Goal: Task Accomplishment & Management: Manage account settings

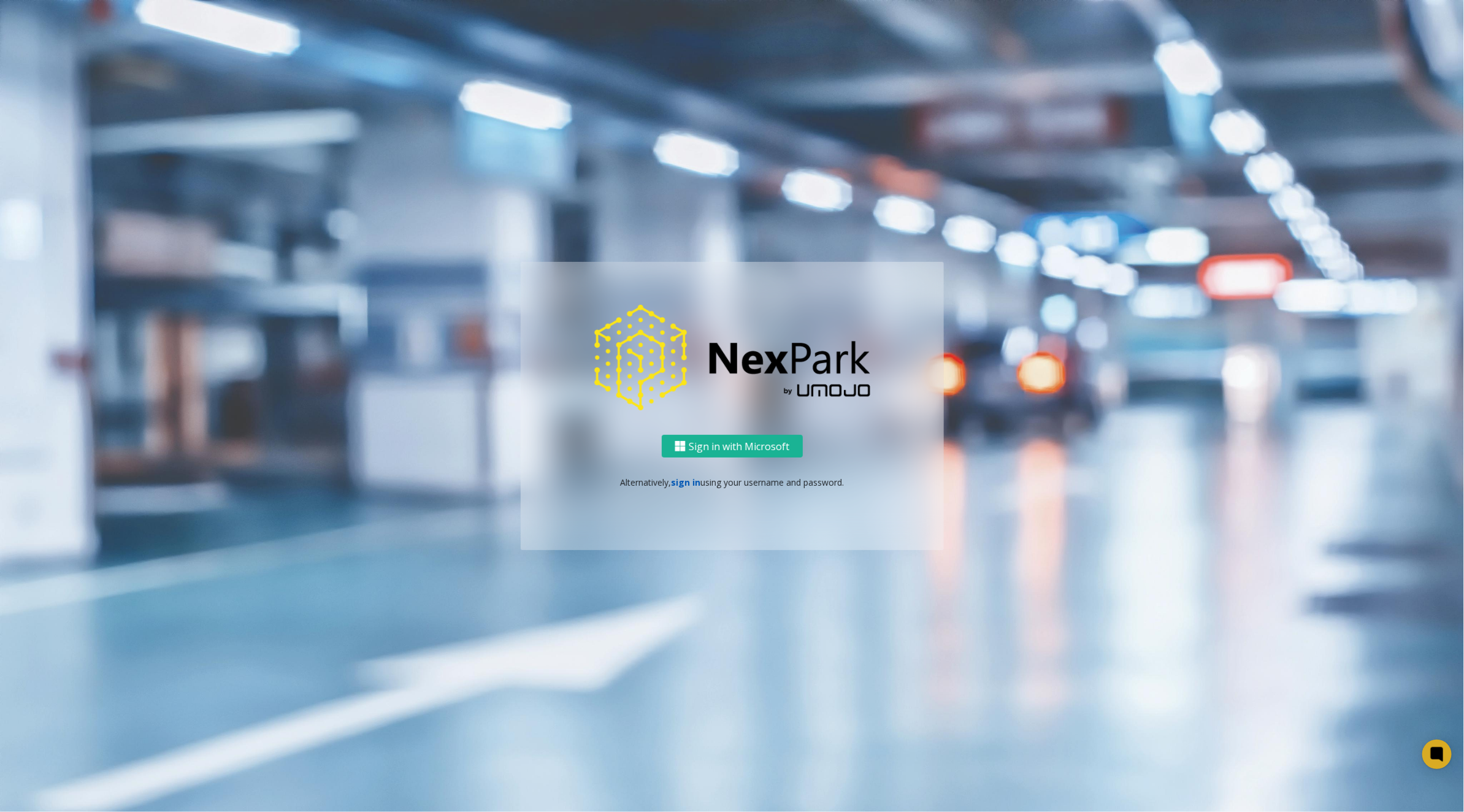
click at [679, 478] on link "sign in" at bounding box center [686, 482] width 29 height 12
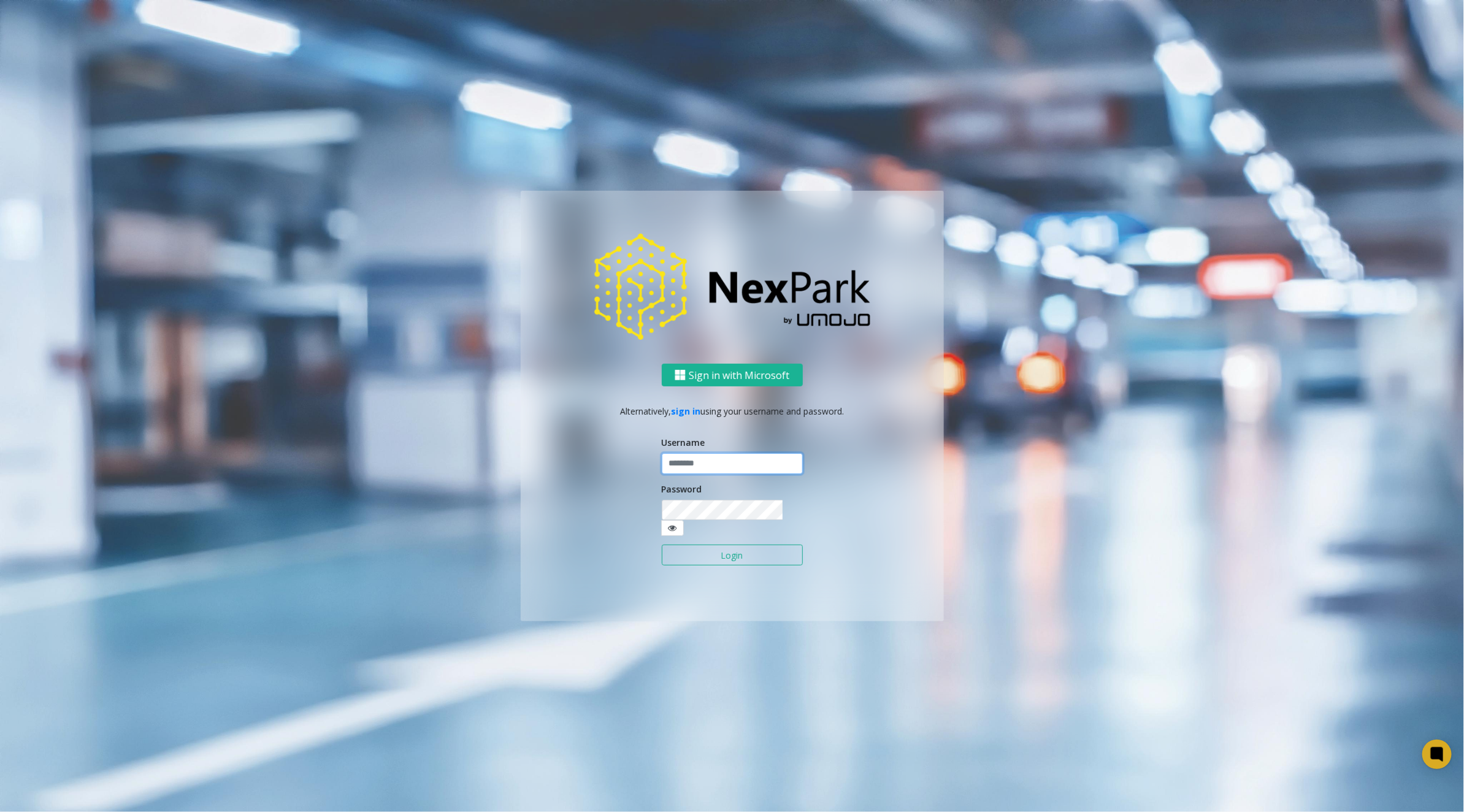
type input "********"
click at [690, 472] on input "********" at bounding box center [732, 463] width 141 height 21
click at [696, 545] on button "Login" at bounding box center [732, 554] width 141 height 21
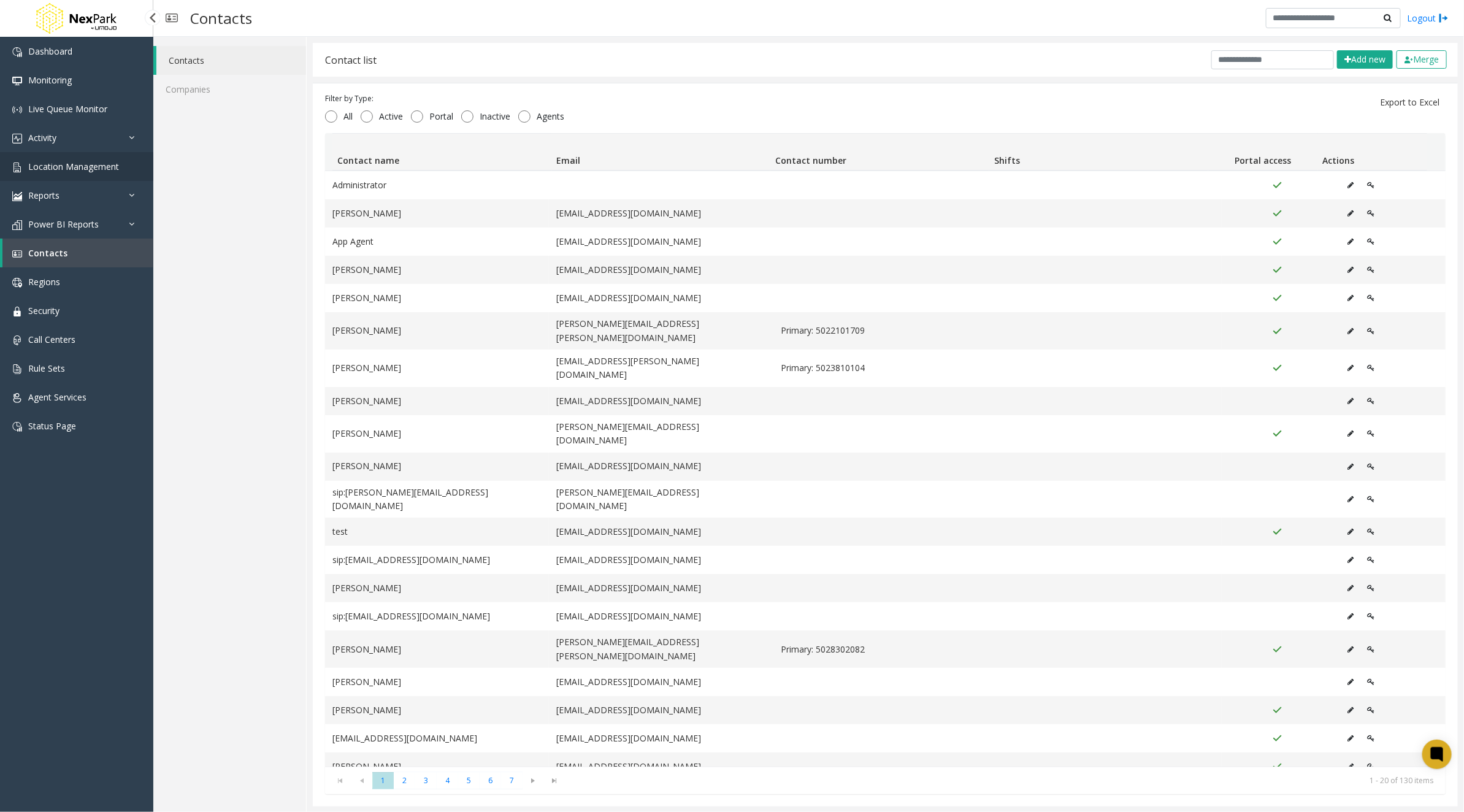
click at [77, 163] on span "Location Management" at bounding box center [73, 166] width 91 height 12
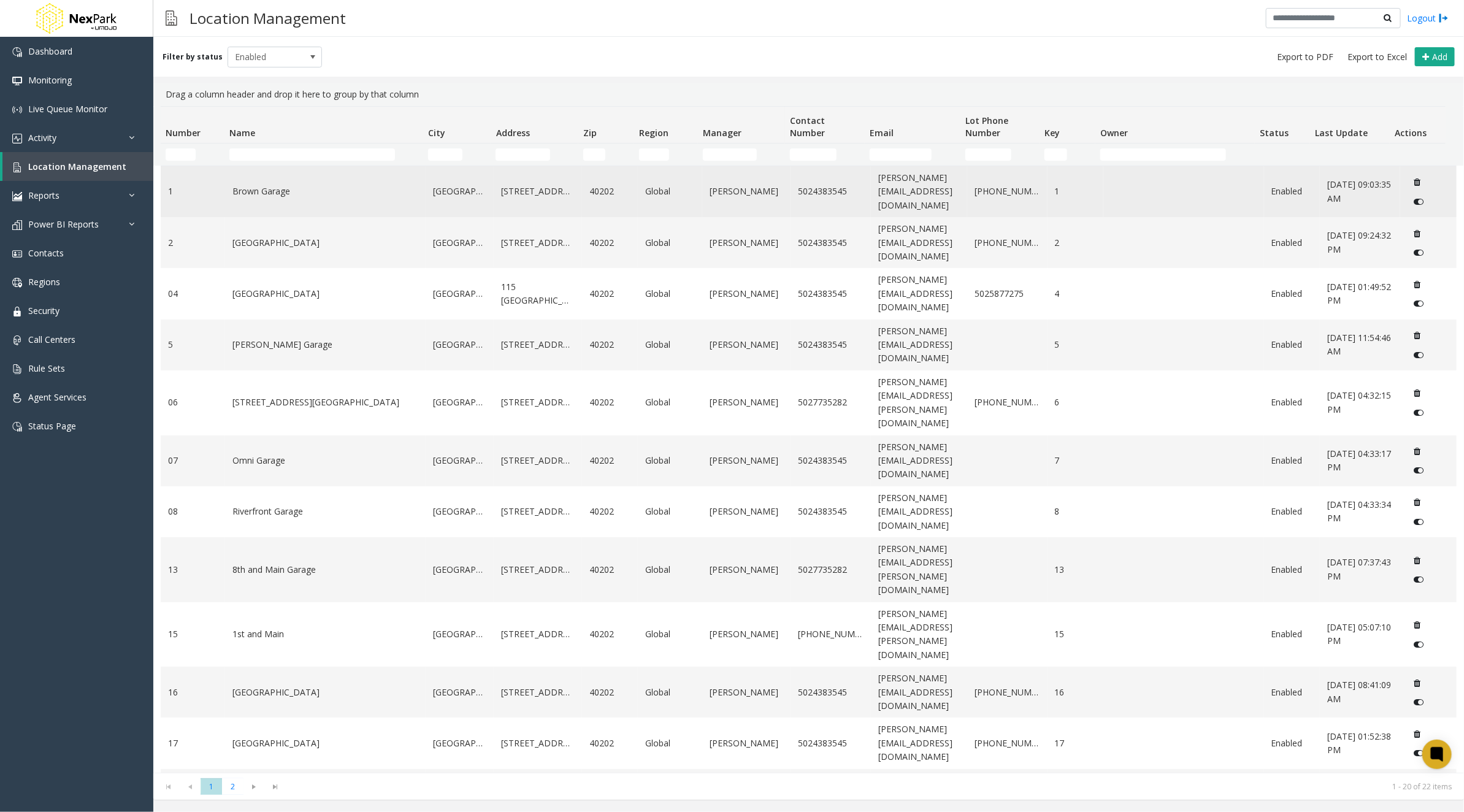
click at [247, 189] on link "Brown Garage" at bounding box center [325, 191] width 186 height 13
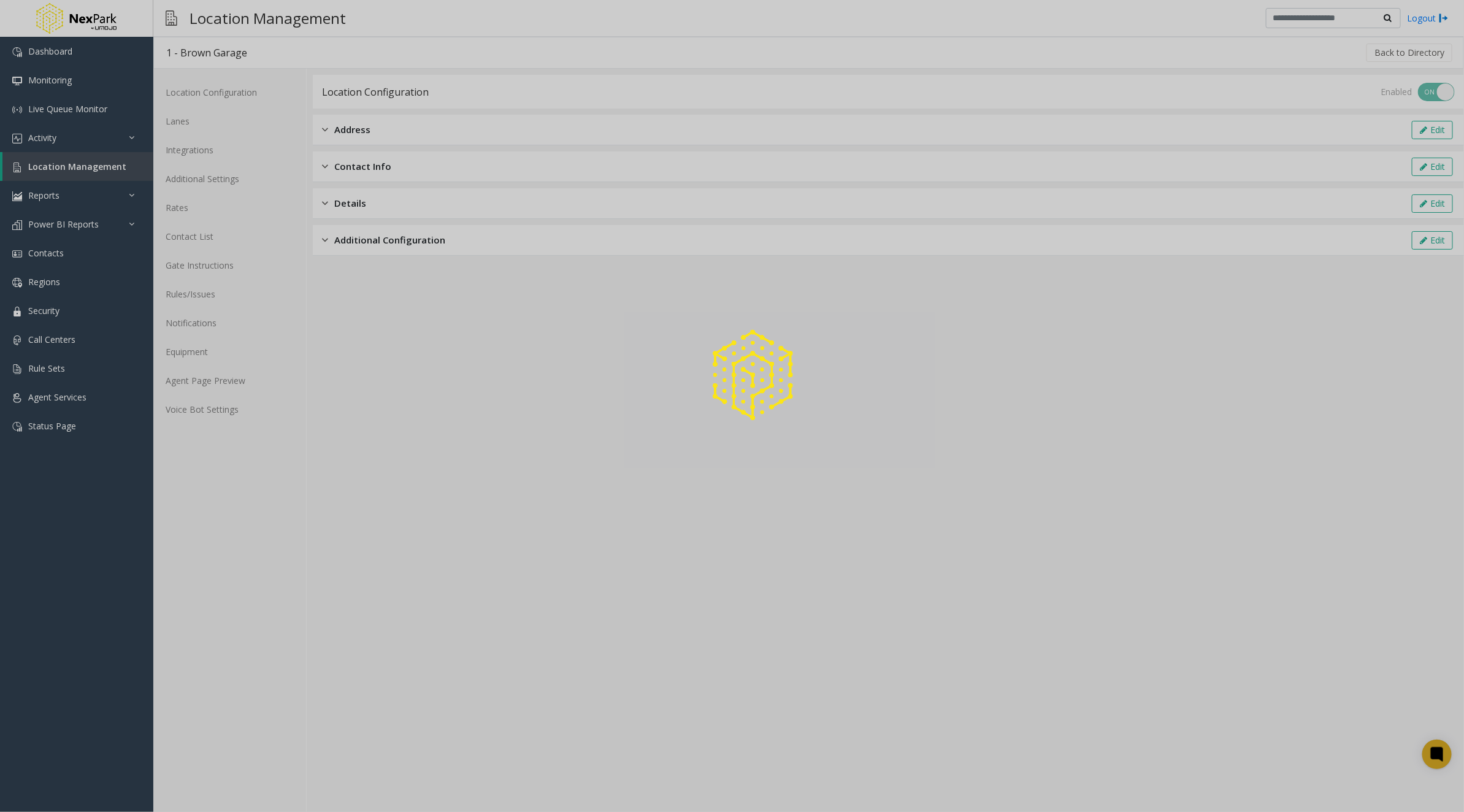
click at [197, 152] on div at bounding box center [732, 406] width 1464 height 812
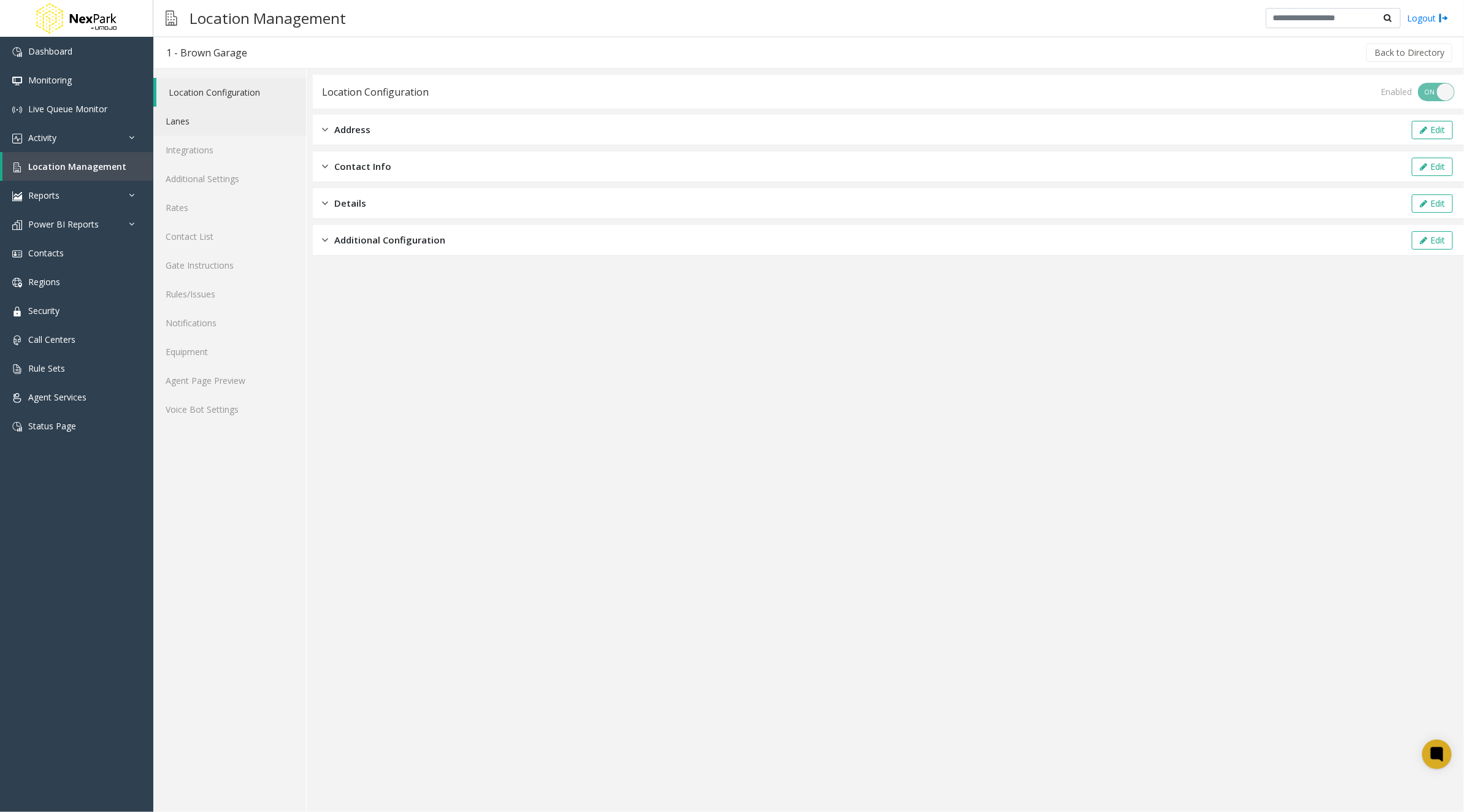
click at [184, 126] on link "Lanes" at bounding box center [229, 121] width 152 height 29
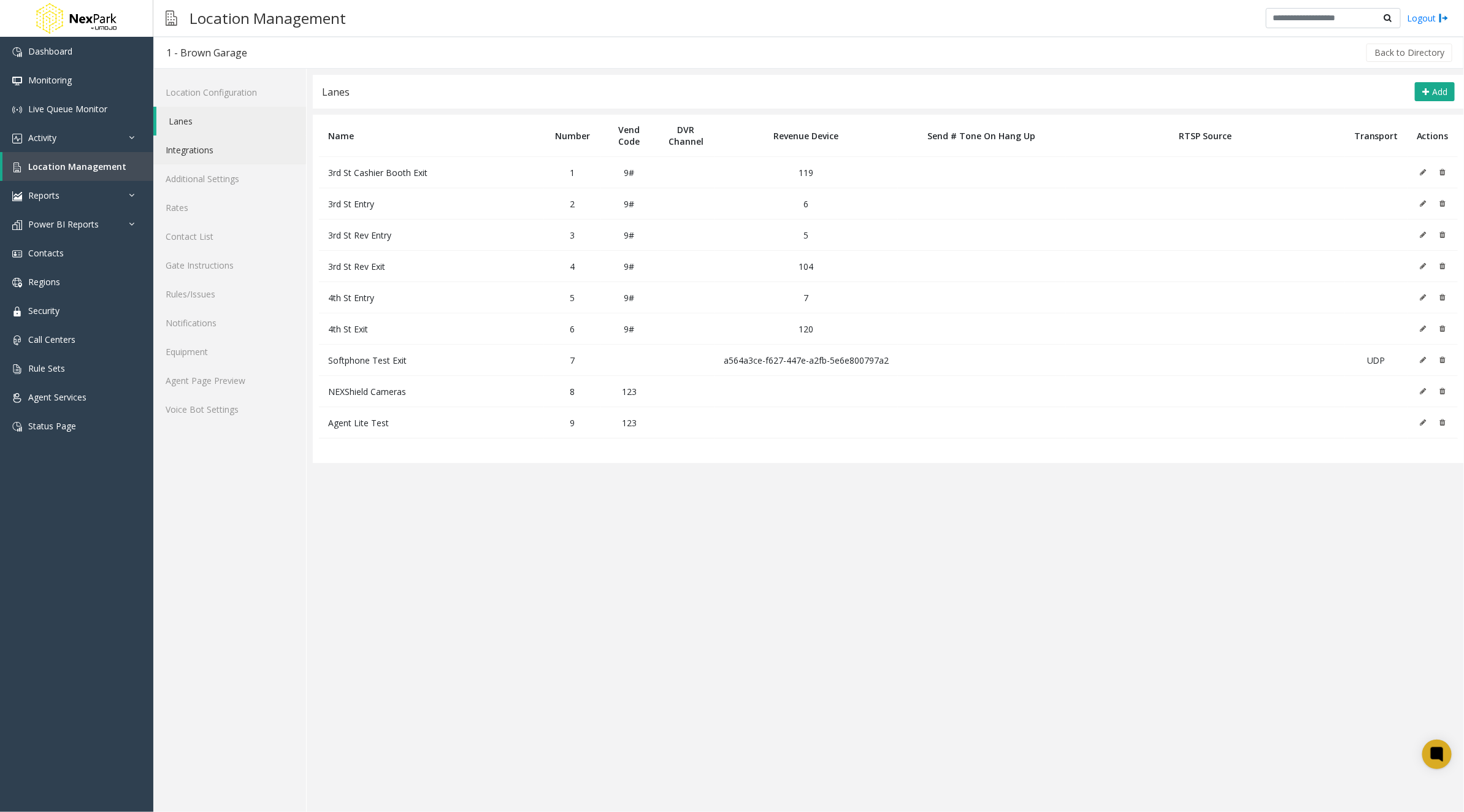
click at [185, 147] on link "Integrations" at bounding box center [229, 149] width 152 height 29
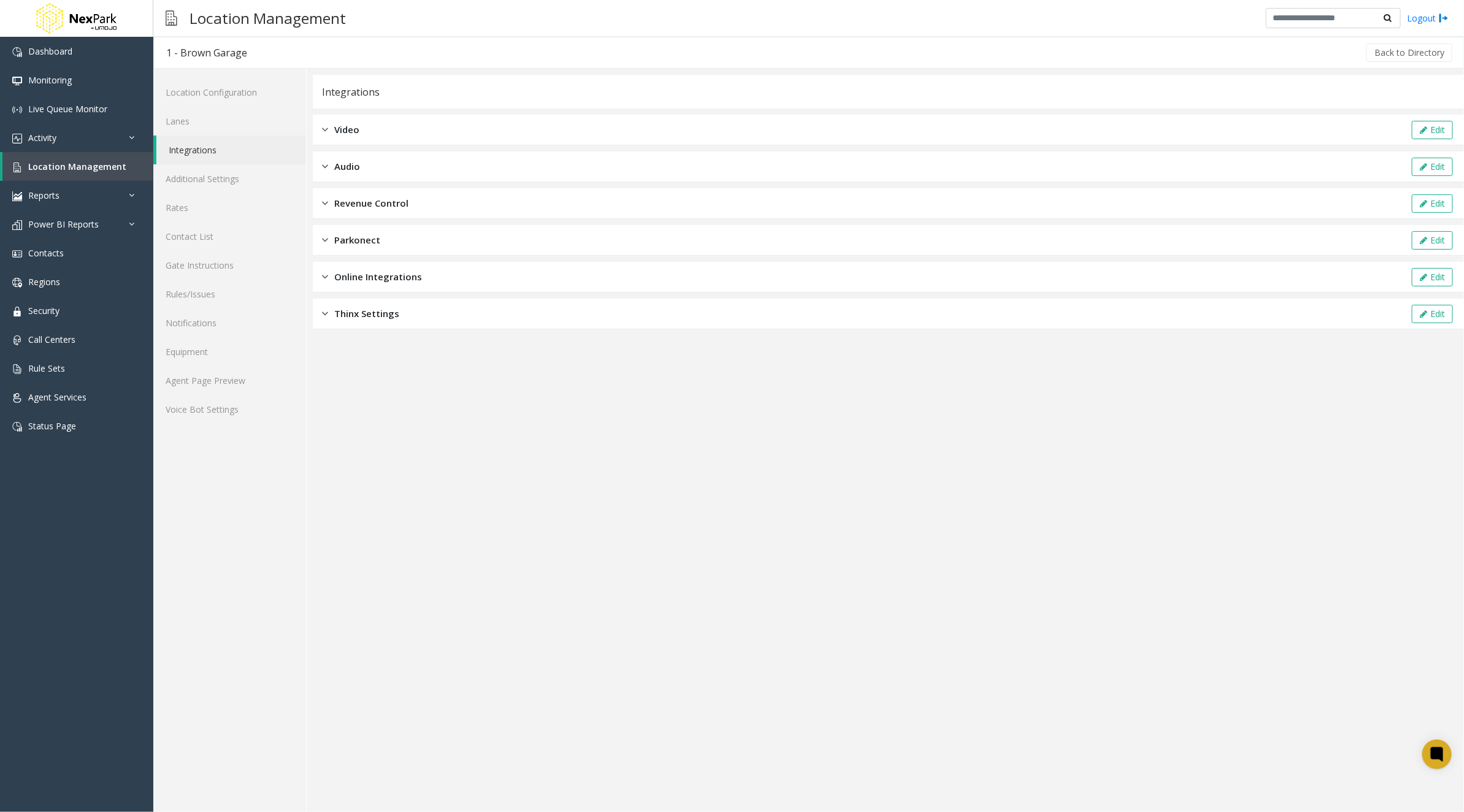
click at [356, 131] on span "Video" at bounding box center [347, 130] width 26 height 14
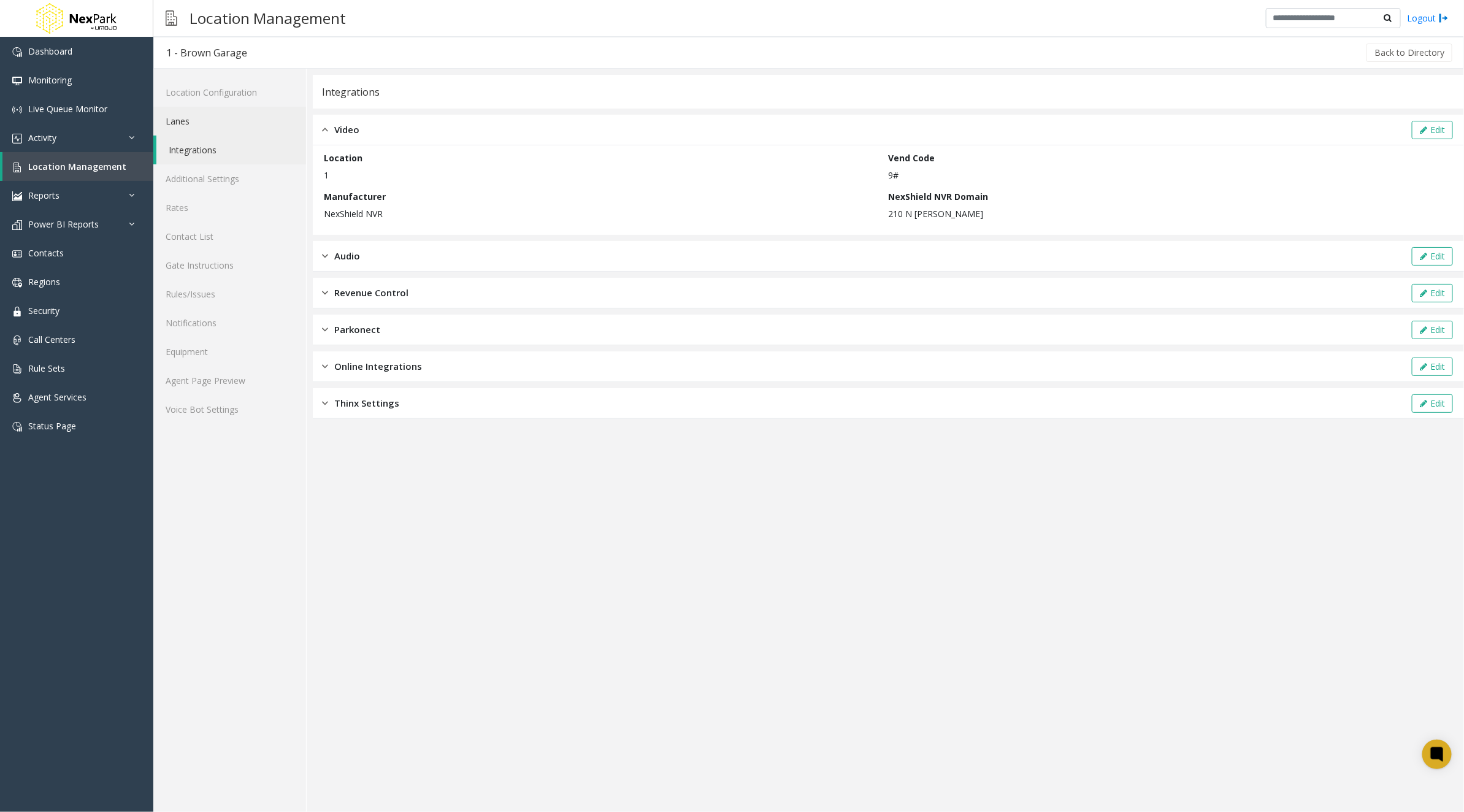
click at [203, 118] on link "Lanes" at bounding box center [229, 121] width 152 height 29
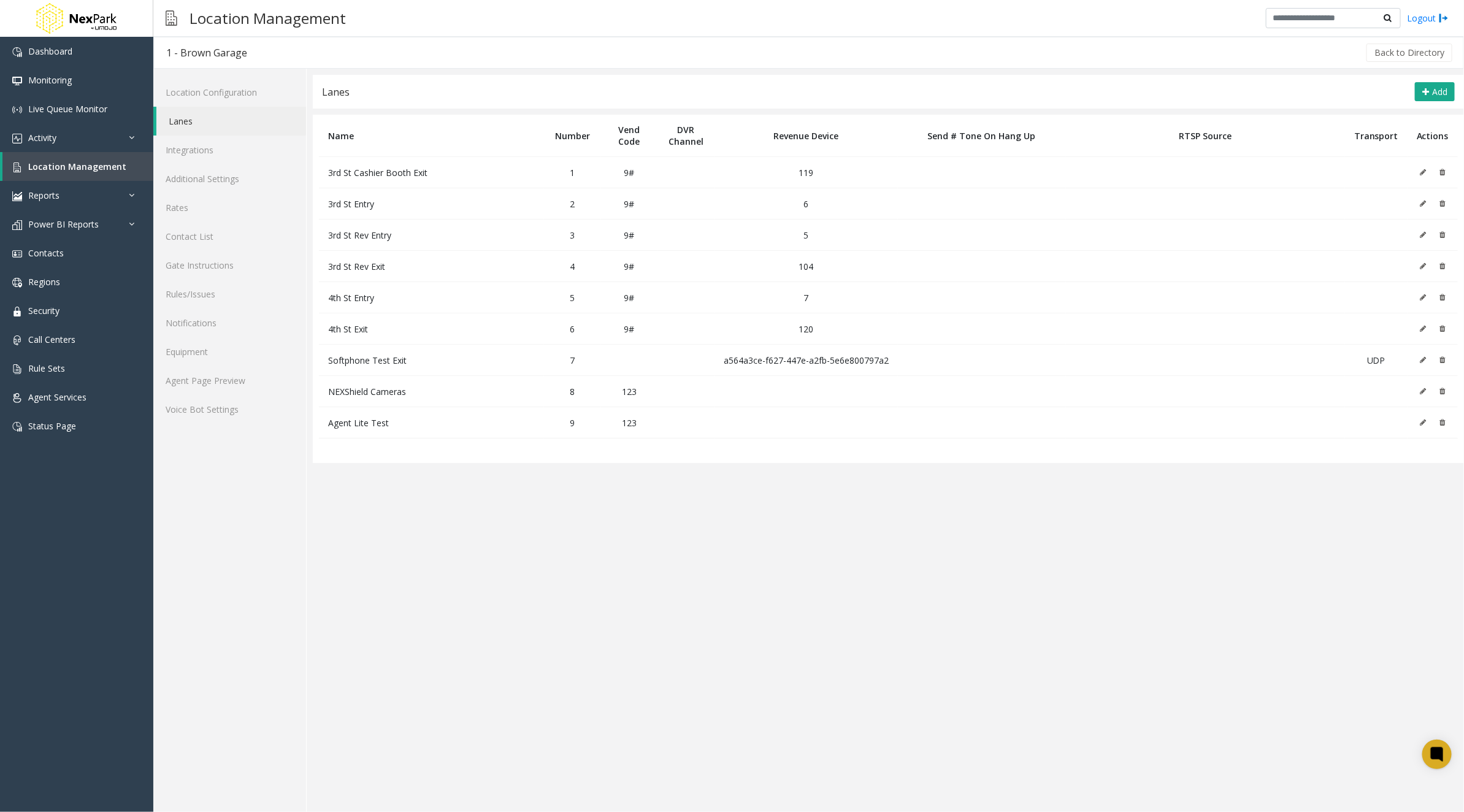
click at [1423, 169] on icon at bounding box center [1423, 172] width 6 height 8
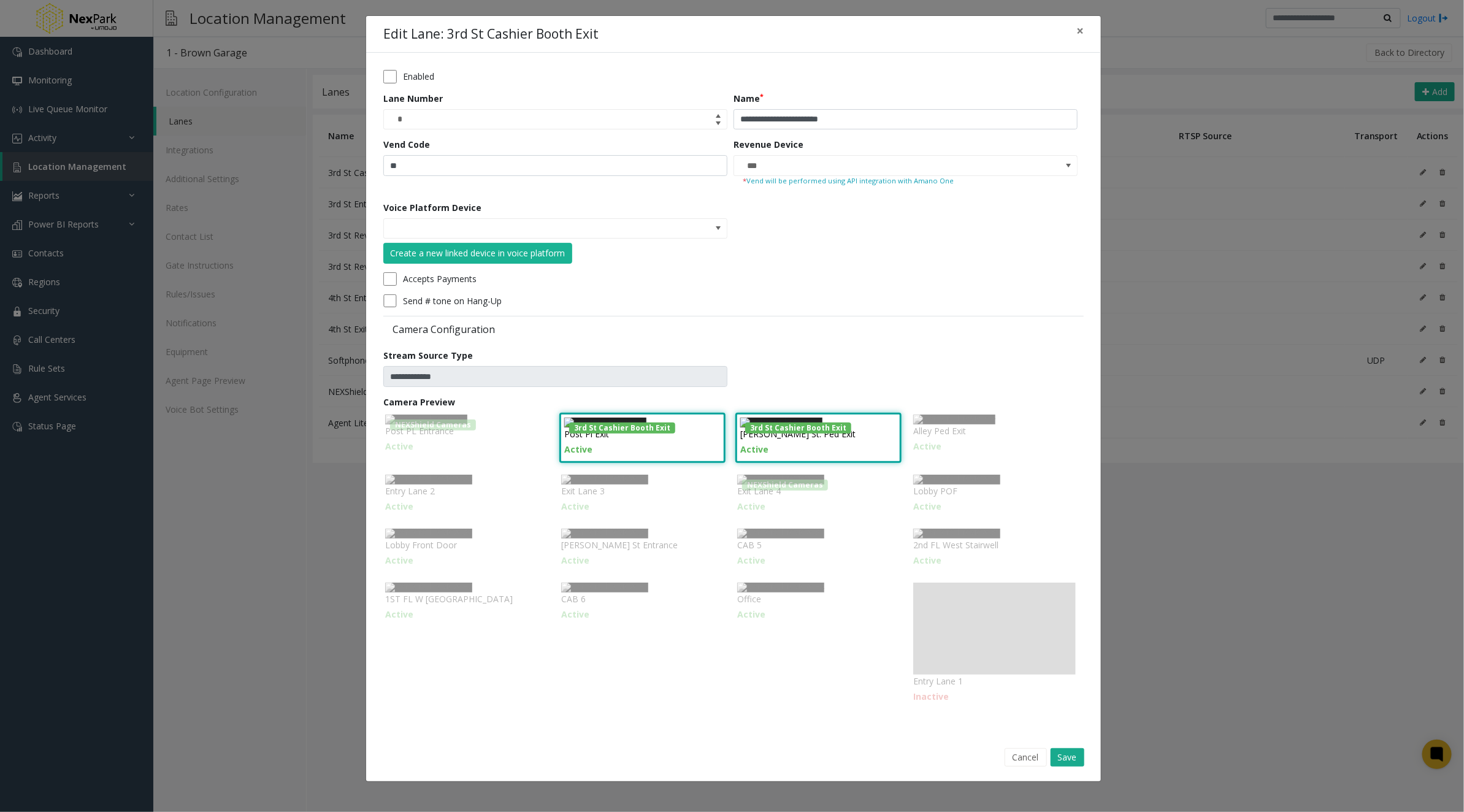
scroll to position [234, 0]
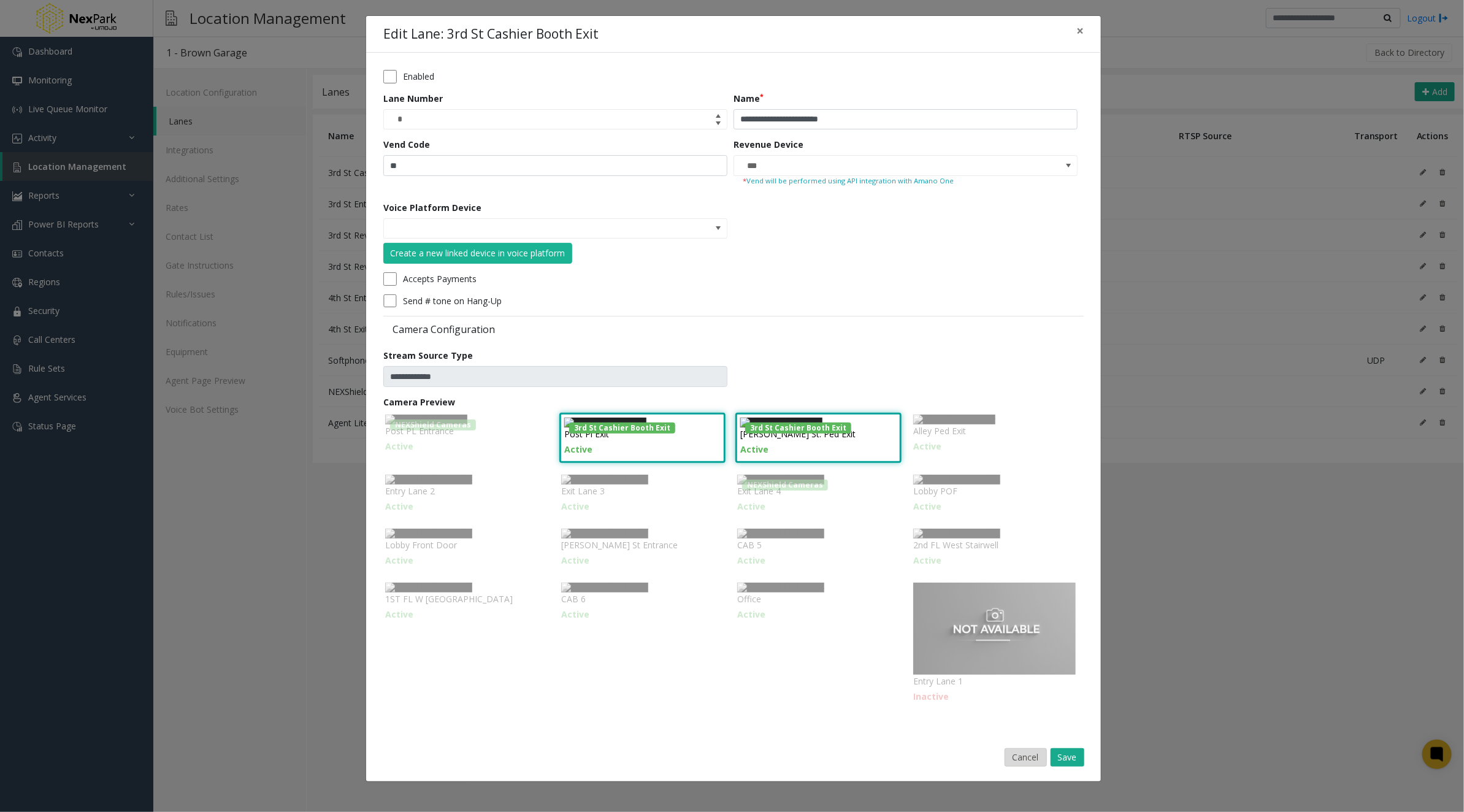
click at [1016, 766] on button "Cancel" at bounding box center [1026, 757] width 43 height 19
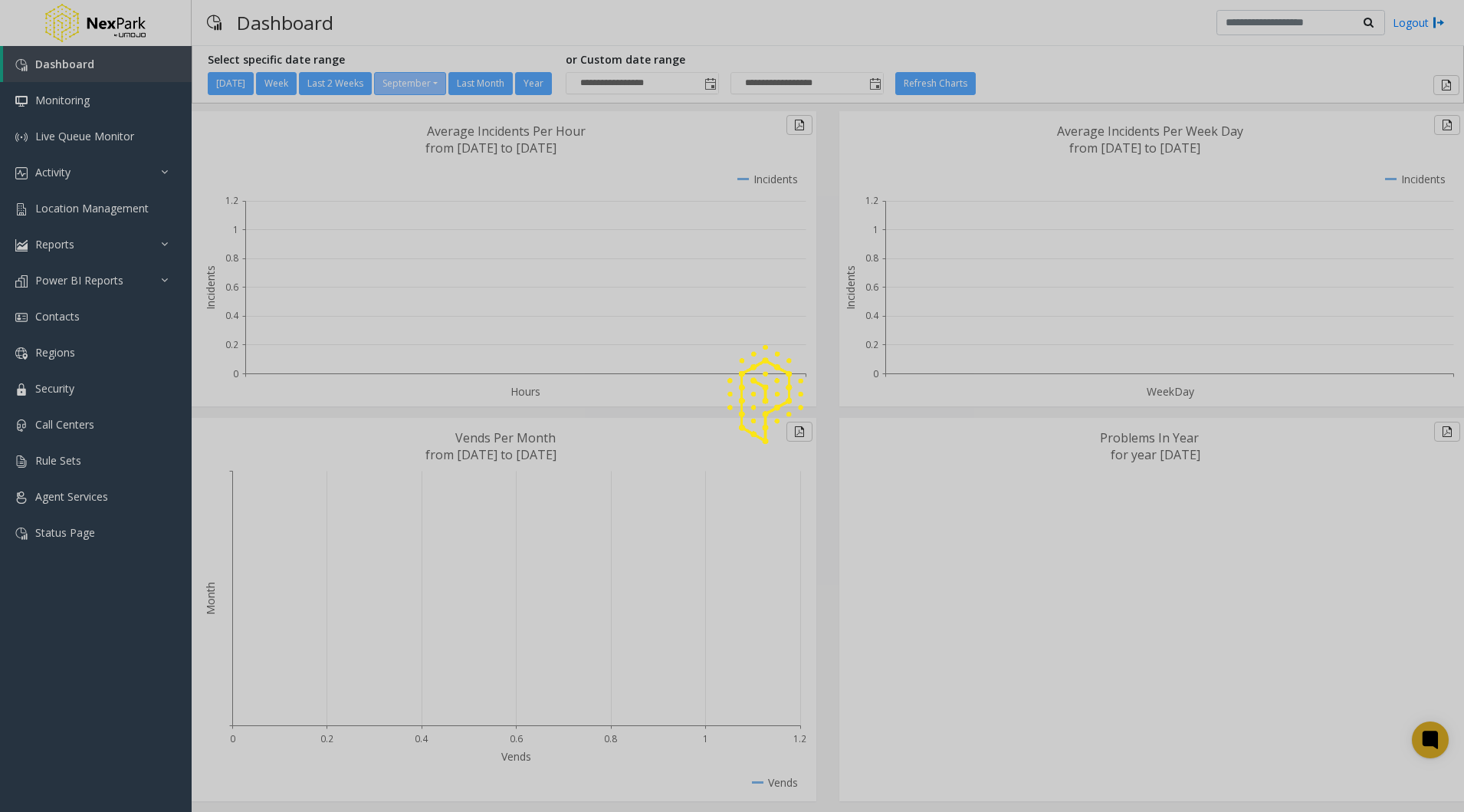
click at [75, 211] on div at bounding box center [732, 406] width 1464 height 812
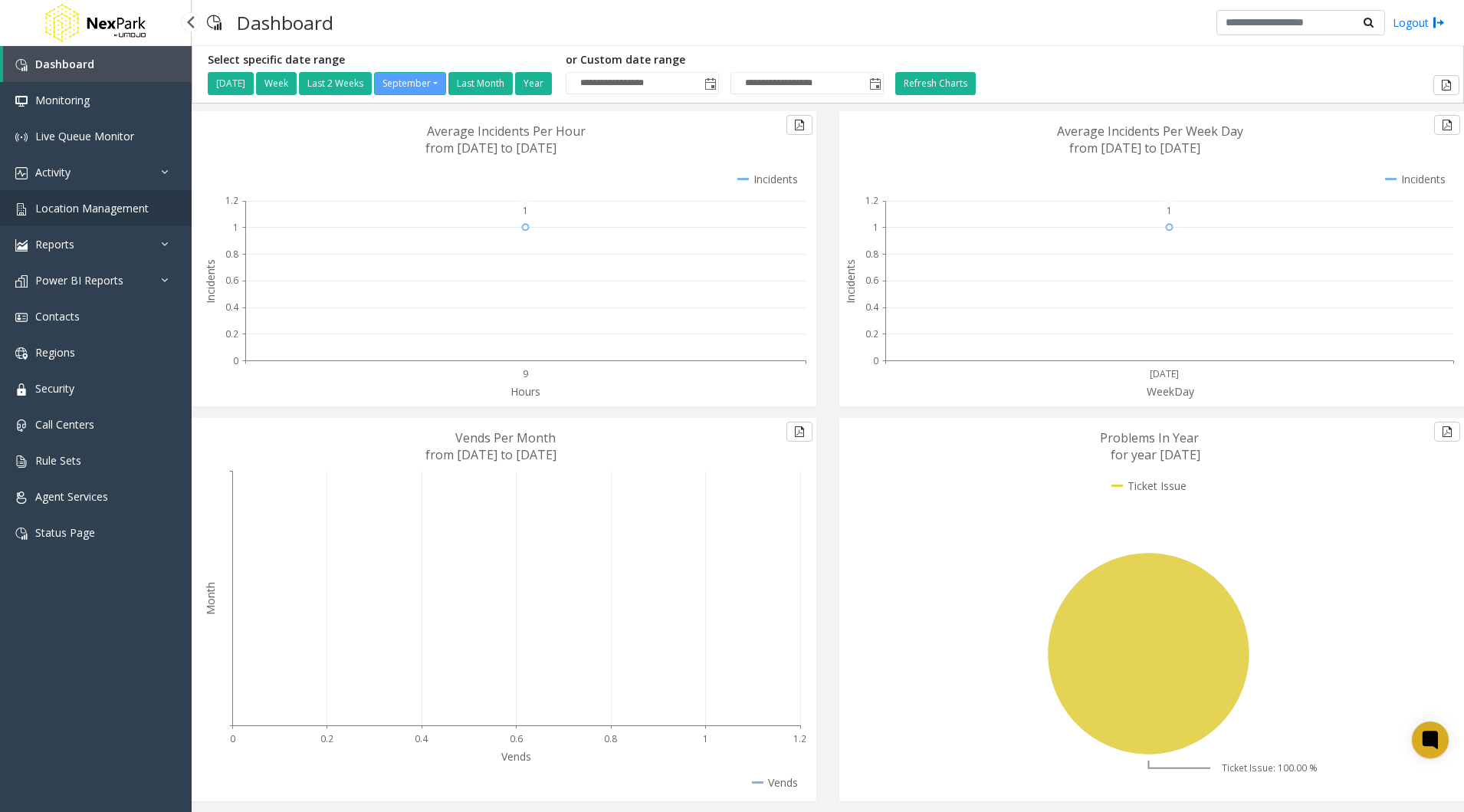
click at [84, 213] on span "Location Management" at bounding box center [91, 208] width 113 height 14
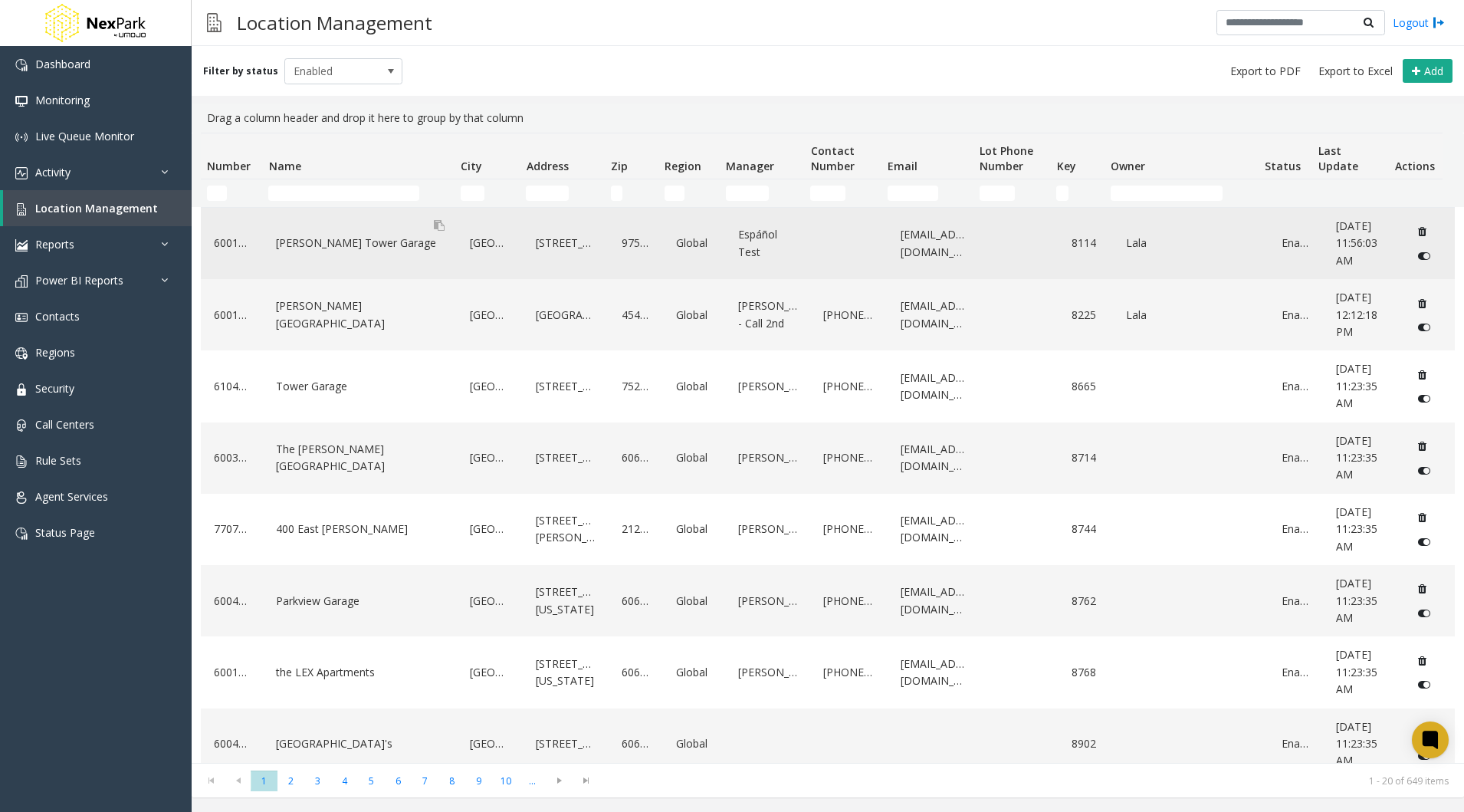
click at [336, 243] on div "[PERSON_NAME] Tower Garage" at bounding box center [360, 243] width 176 height 24
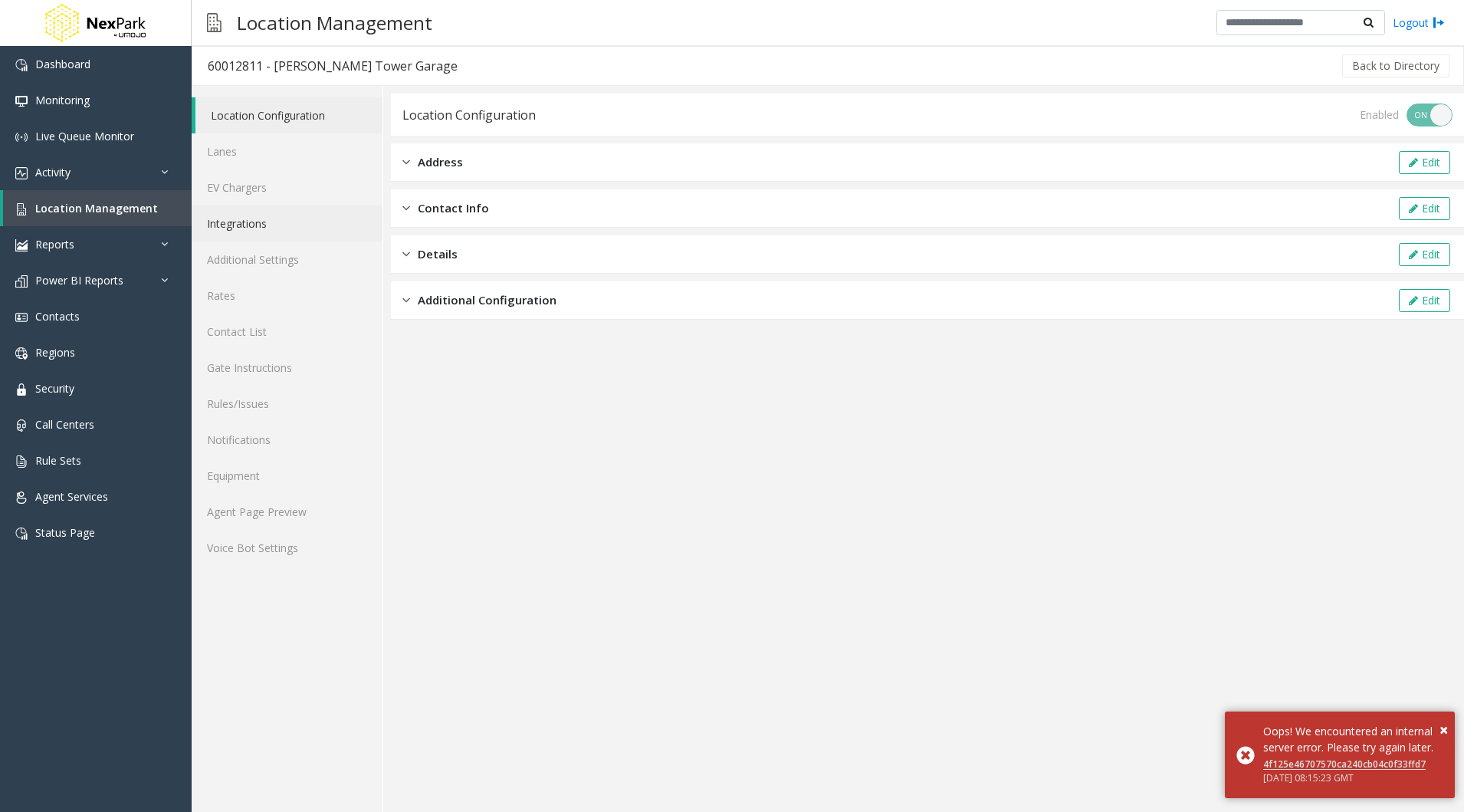
click at [245, 229] on link "Integrations" at bounding box center [286, 222] width 190 height 36
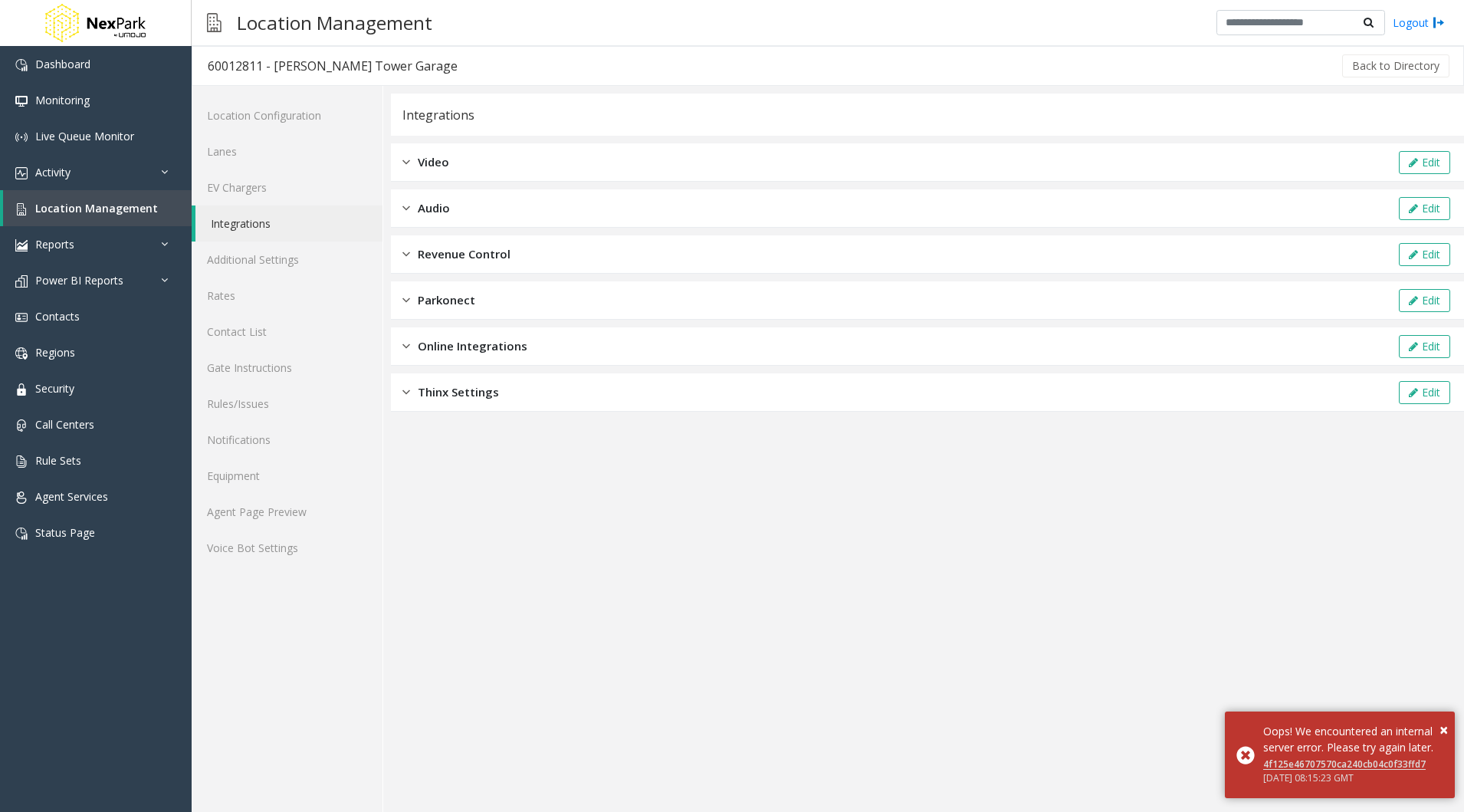
click at [449, 166] on span "Video" at bounding box center [433, 162] width 32 height 17
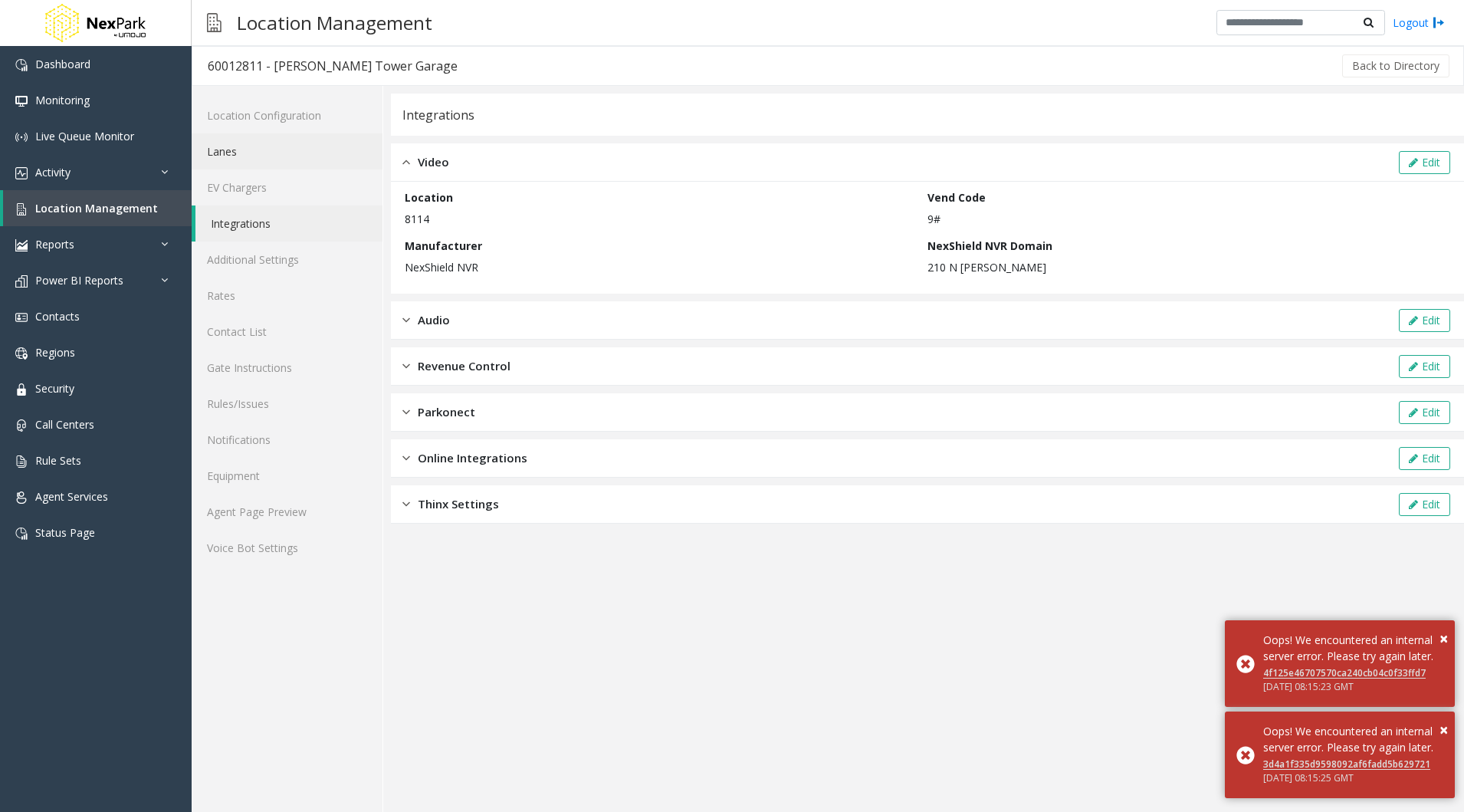
click at [282, 154] on link "Lanes" at bounding box center [286, 151] width 190 height 36
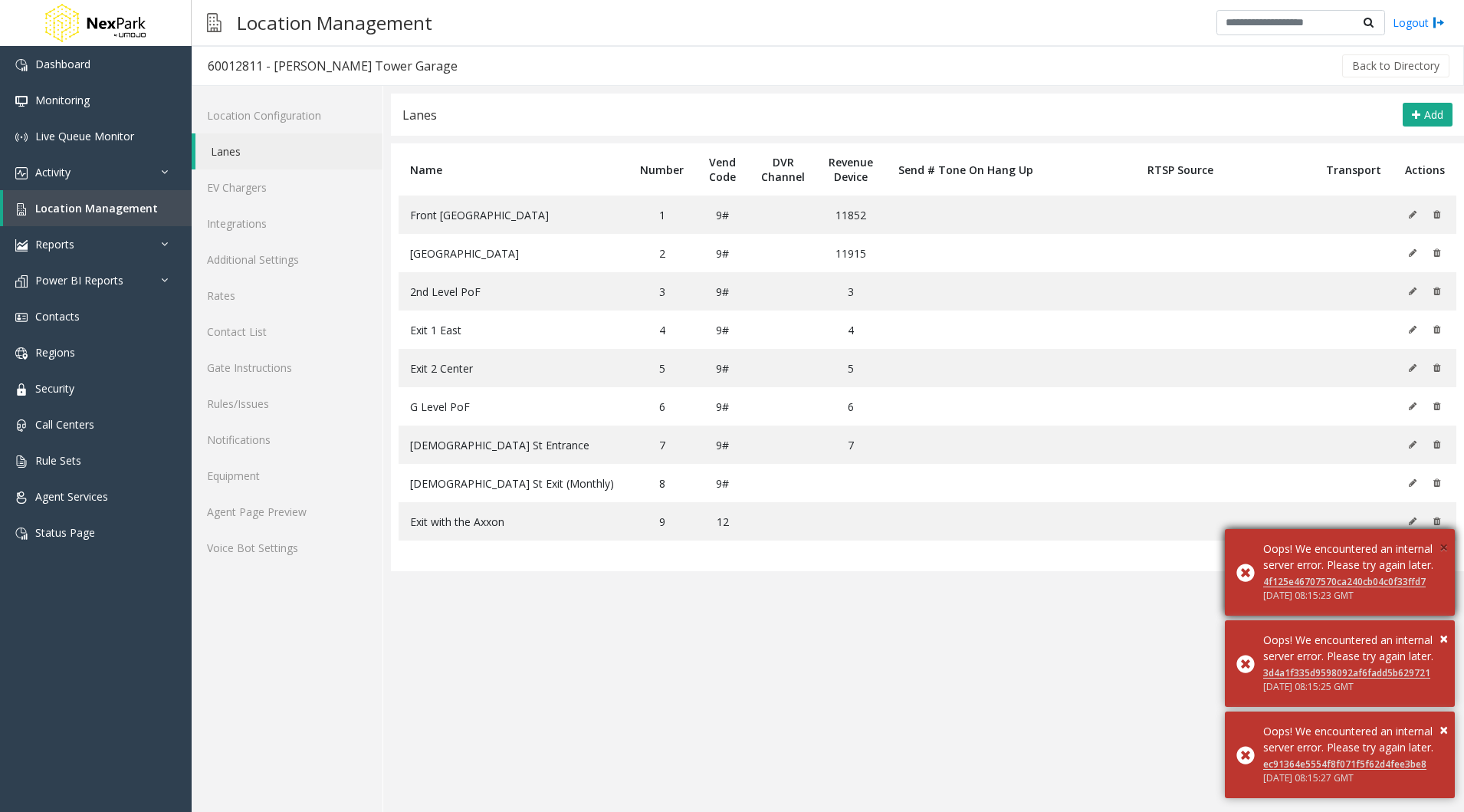
click at [1446, 536] on span "×" at bounding box center [1444, 546] width 9 height 20
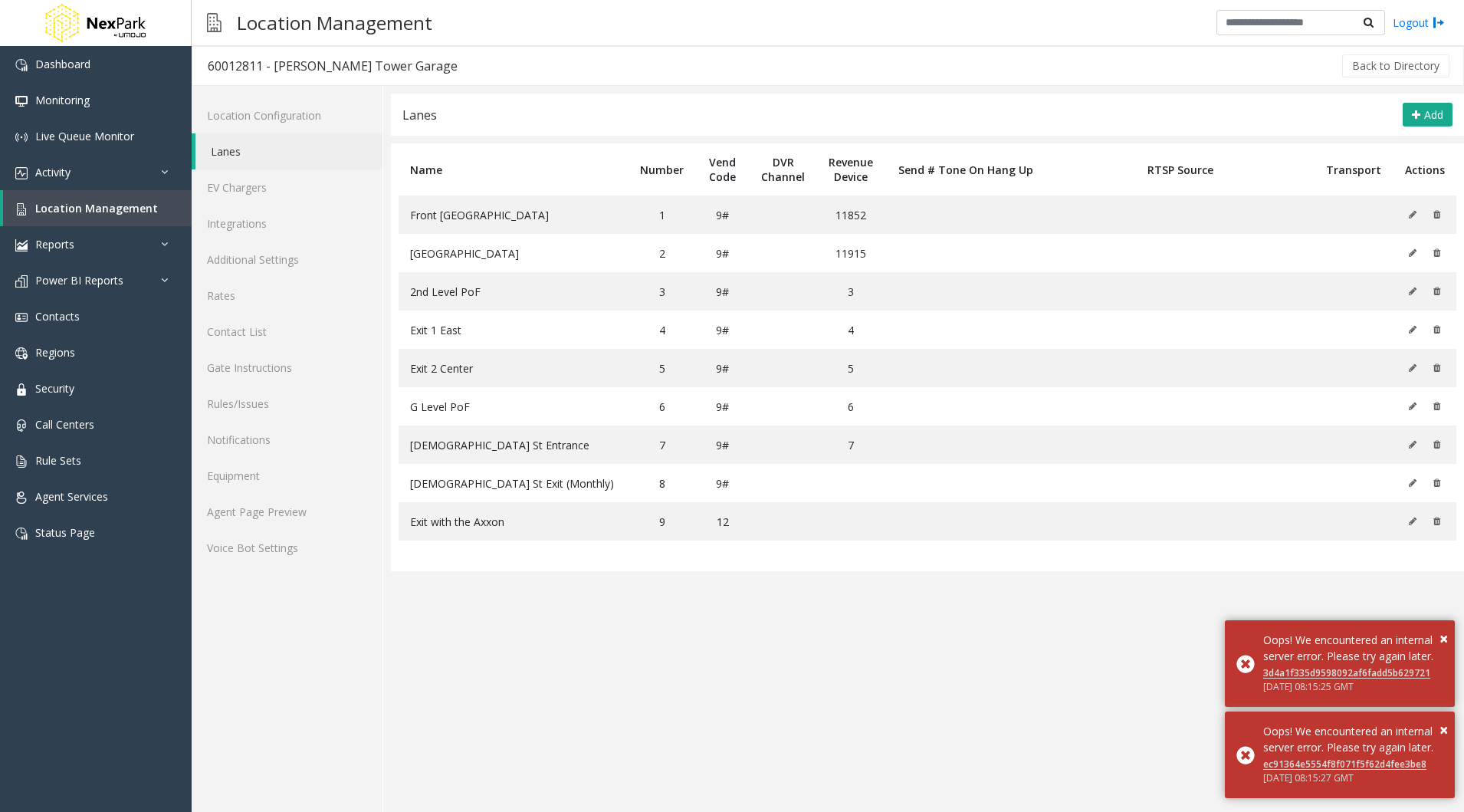
click at [1446, 536] on span "×" at bounding box center [1444, 546] width 9 height 20
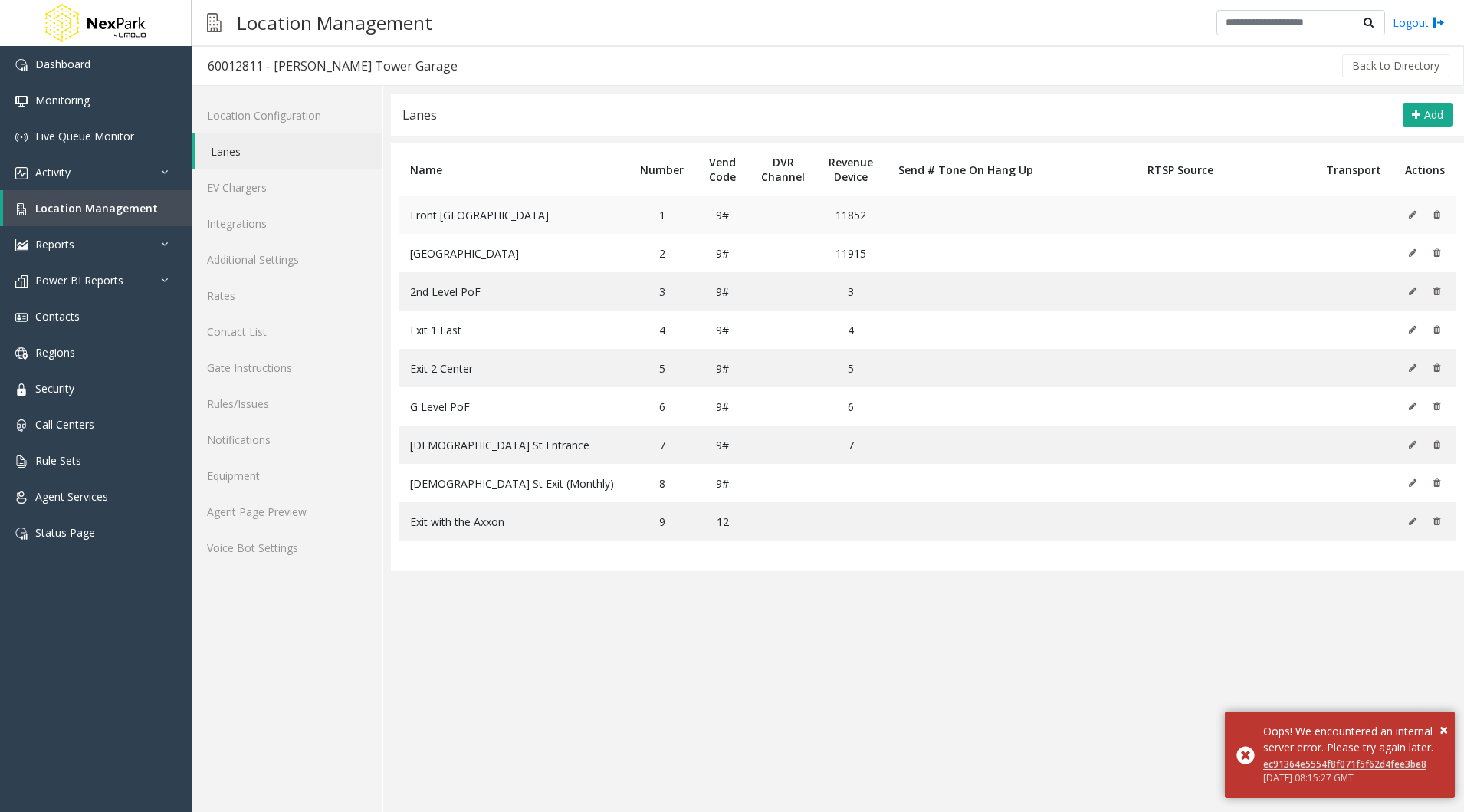
click at [1414, 213] on icon at bounding box center [1413, 215] width 8 height 10
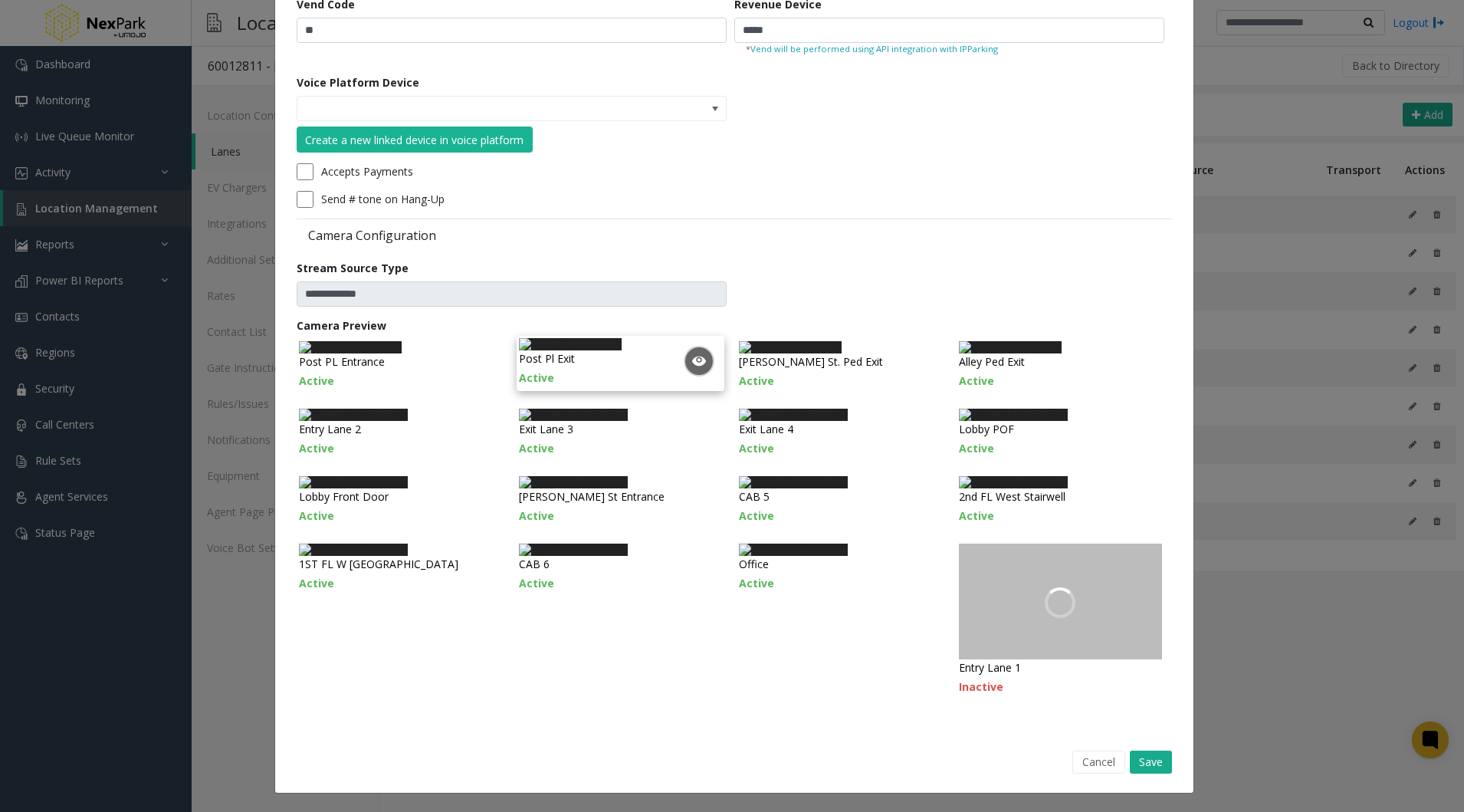
scroll to position [254, 0]
click at [622, 348] on img at bounding box center [571, 344] width 102 height 13
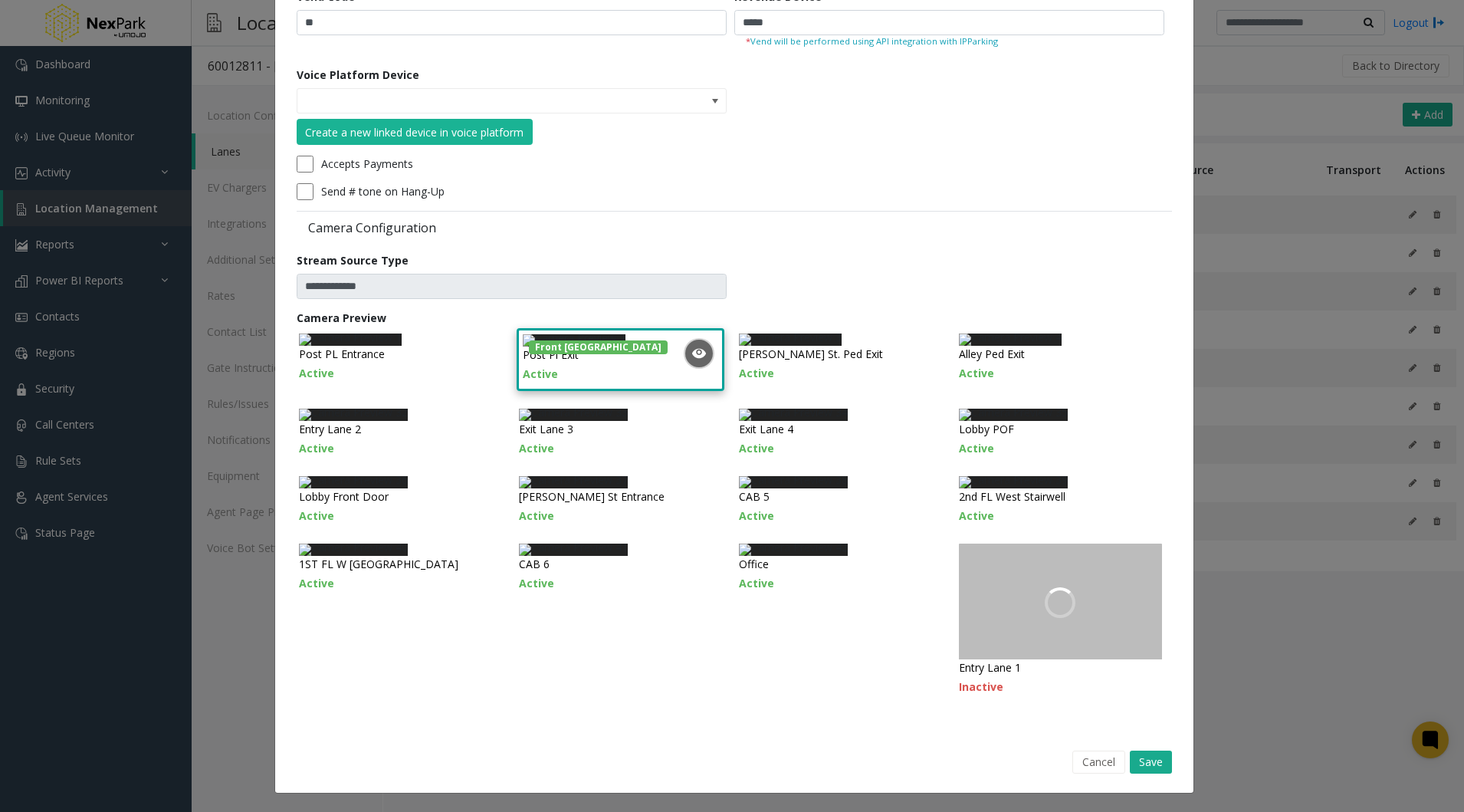
click at [599, 346] on img at bounding box center [574, 340] width 102 height 13
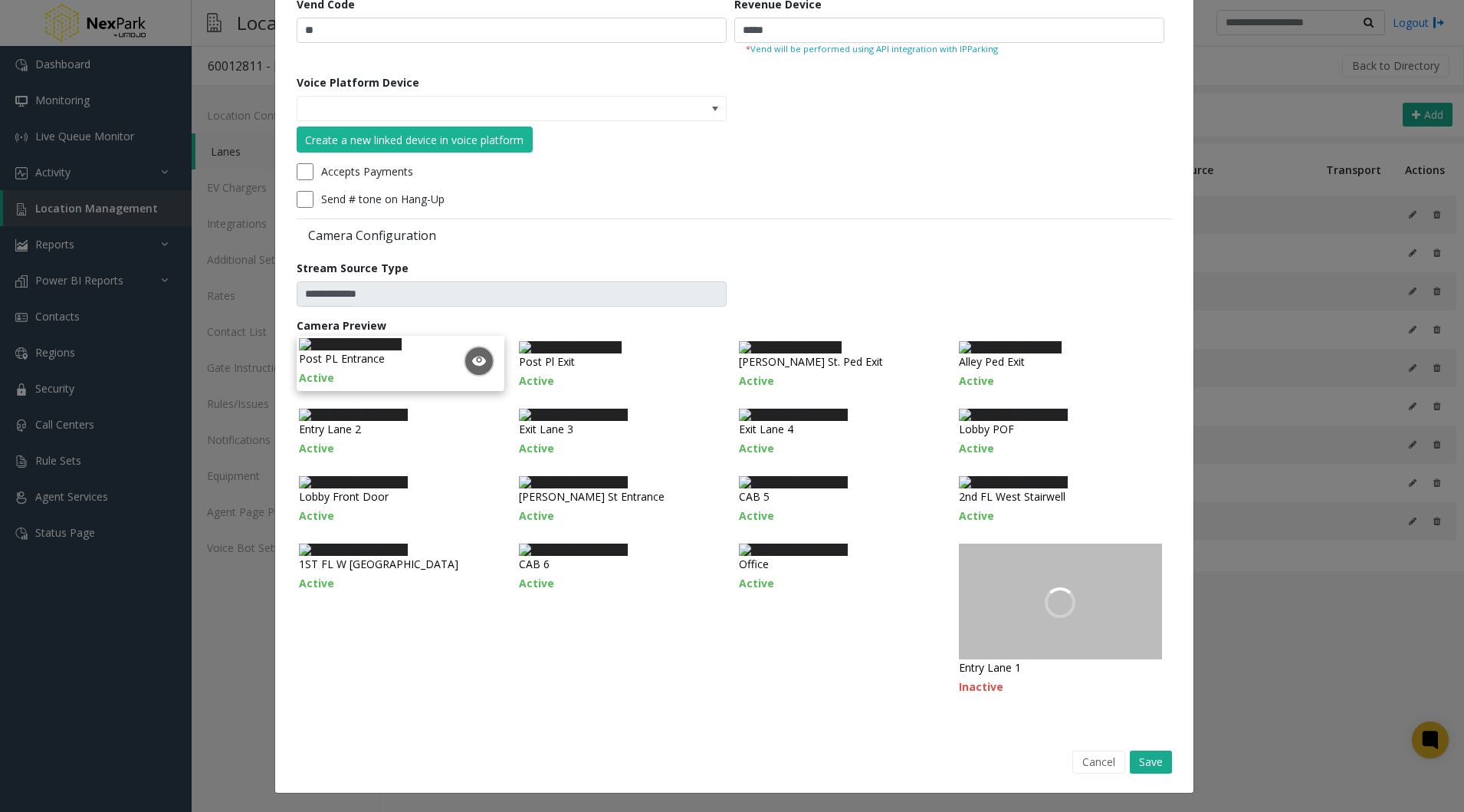
click at [401, 340] on img at bounding box center [350, 344] width 102 height 13
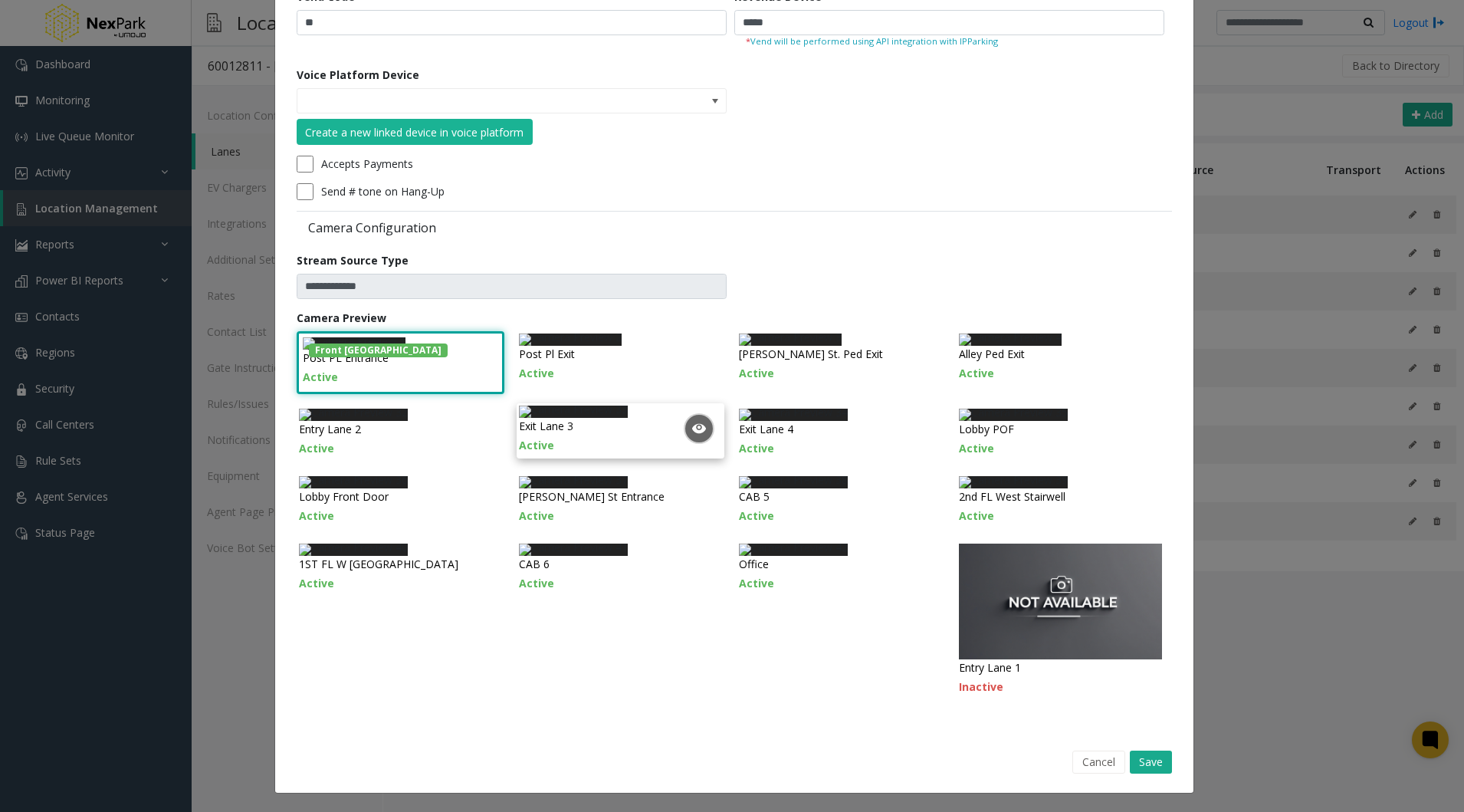
scroll to position [498, 0]
click at [615, 331] on img at bounding box center [571, 336] width 102 height 13
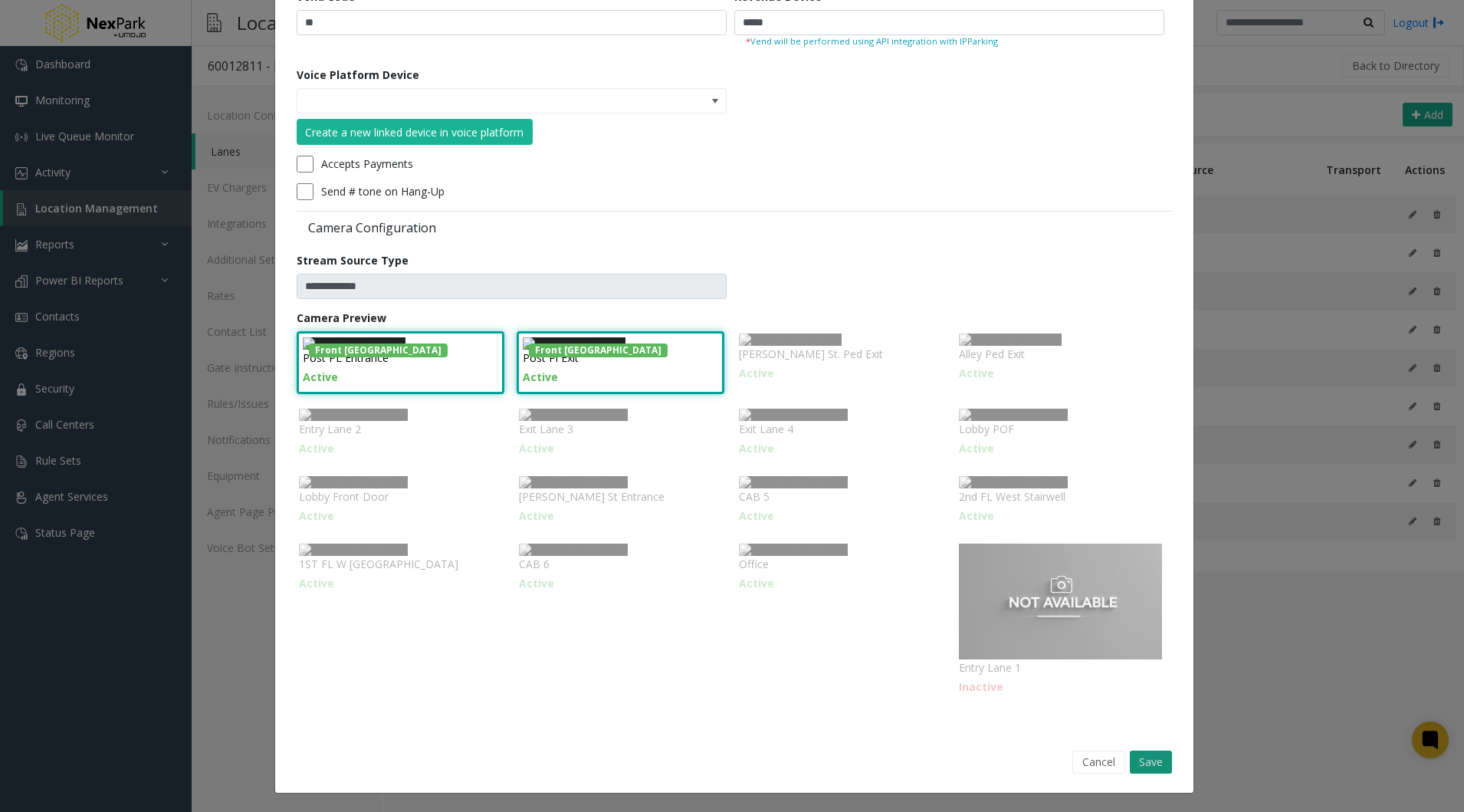
click at [1142, 761] on button "Save" at bounding box center [1152, 762] width 43 height 23
